Goal: Contribute content: Add original content to the website for others to see

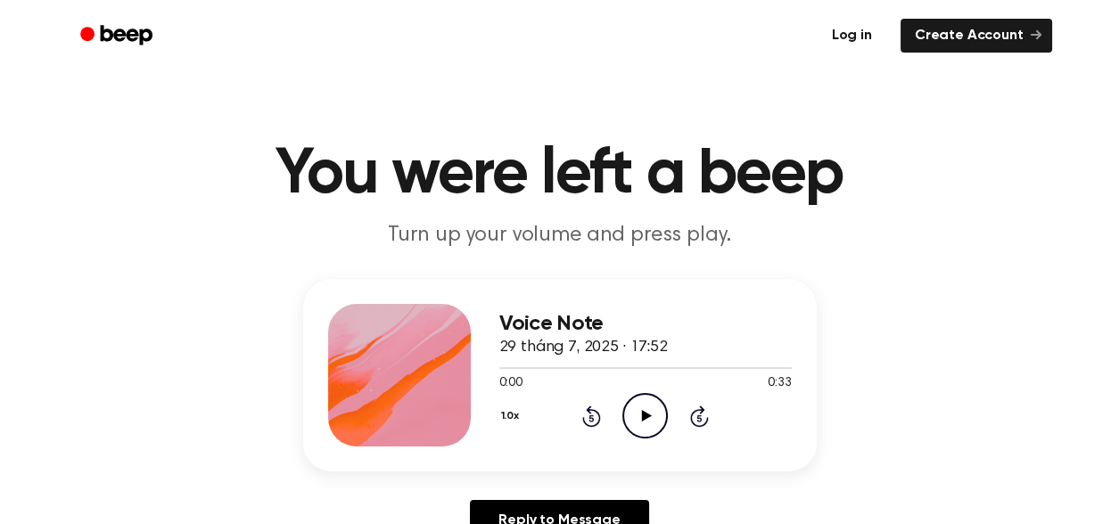
click at [881, 32] on link "Log in" at bounding box center [852, 35] width 76 height 41
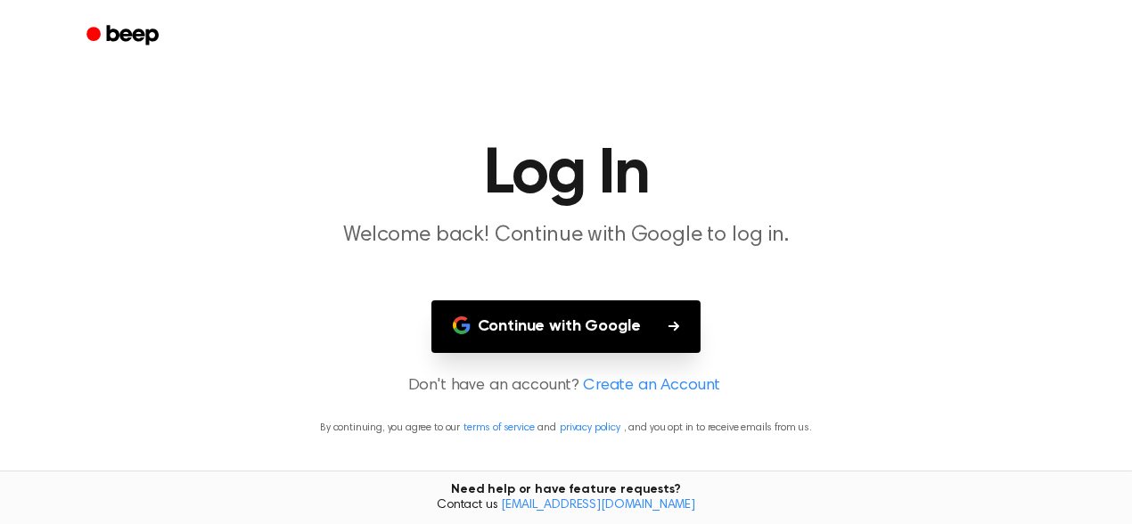
click at [595, 306] on button "Continue with Google" at bounding box center [566, 326] width 270 height 53
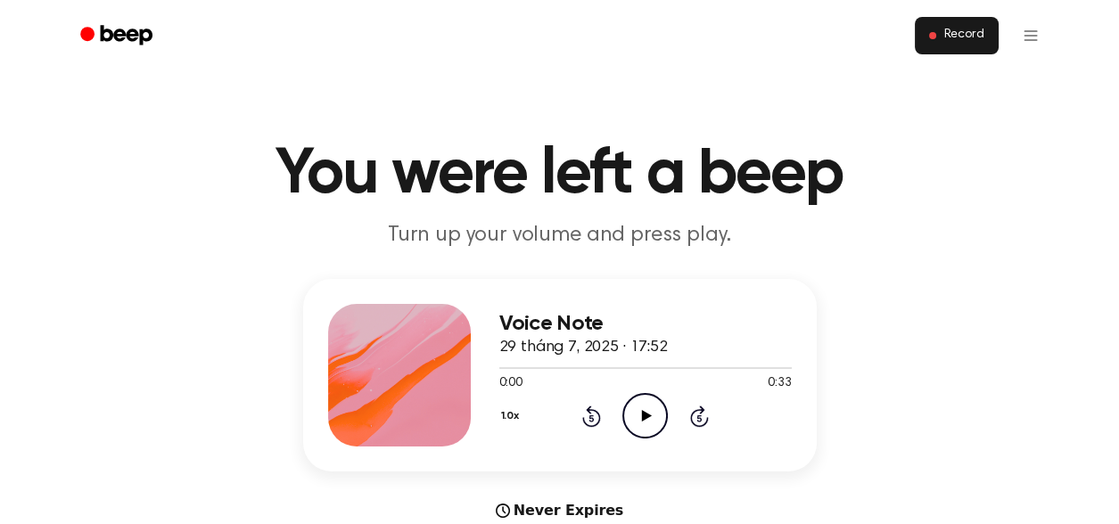
click at [965, 32] on span "Record" at bounding box center [963, 36] width 40 height 16
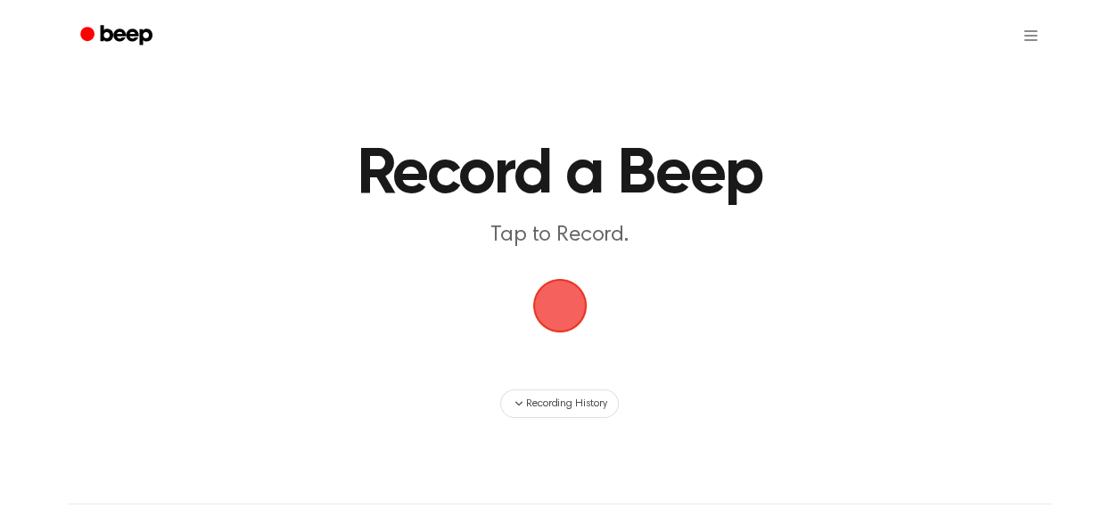
click at [576, 324] on span "button" at bounding box center [560, 306] width 50 height 50
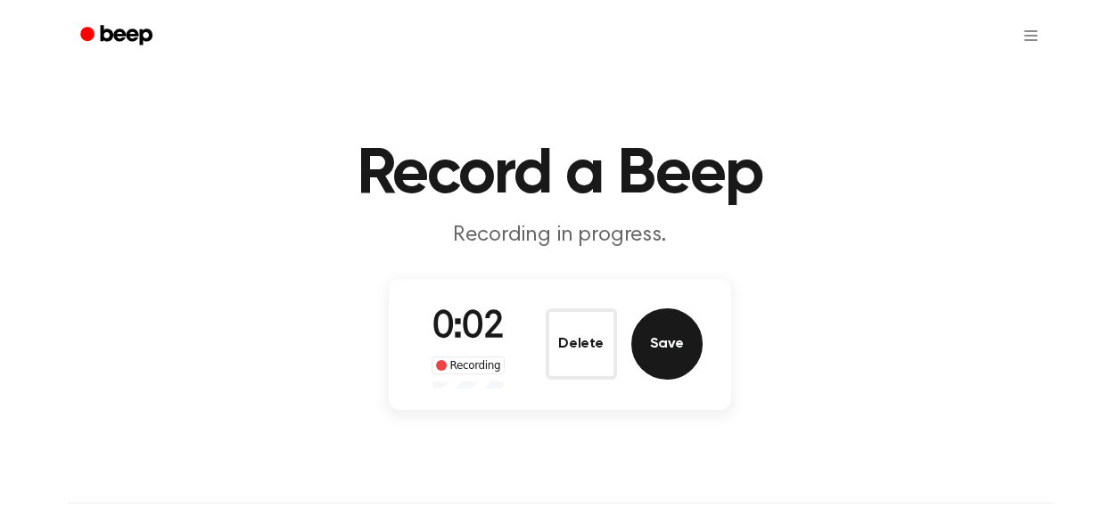
click at [645, 346] on button "Save" at bounding box center [666, 343] width 71 height 71
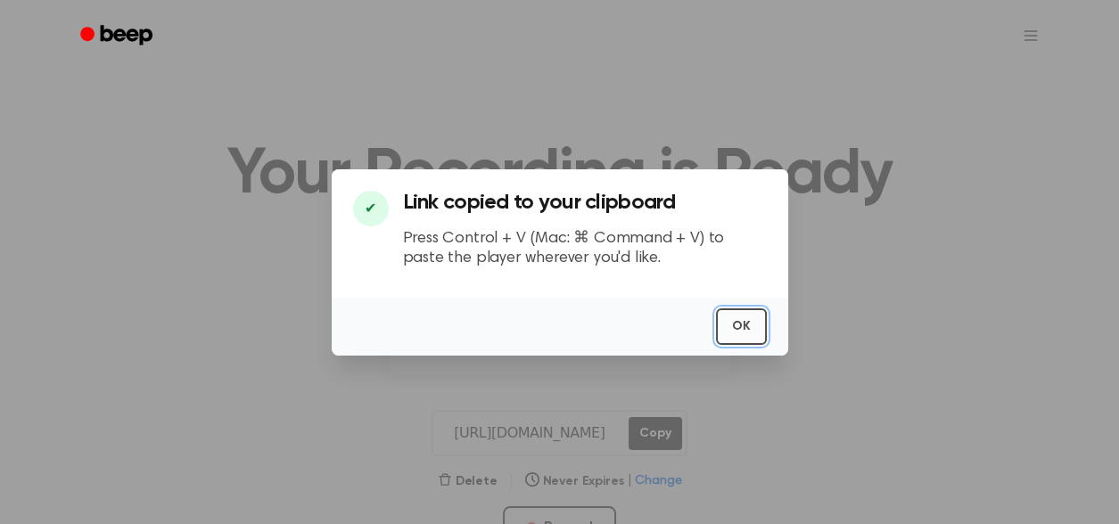
click at [734, 330] on button "OK" at bounding box center [741, 326] width 51 height 37
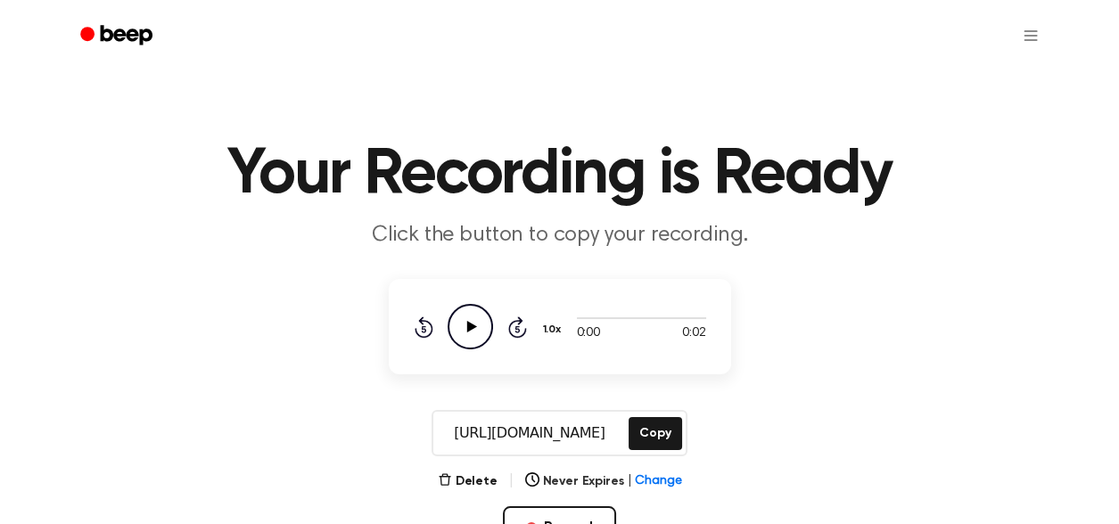
click at [803, 92] on main "Your Recording is Ready Click the button to copy your recording. 0:00 0:02 1.0x…" at bounding box center [559, 324] width 1119 height 649
click at [137, 41] on icon "Beep" at bounding box center [118, 35] width 76 height 26
